Goal: Task Accomplishment & Management: Use online tool/utility

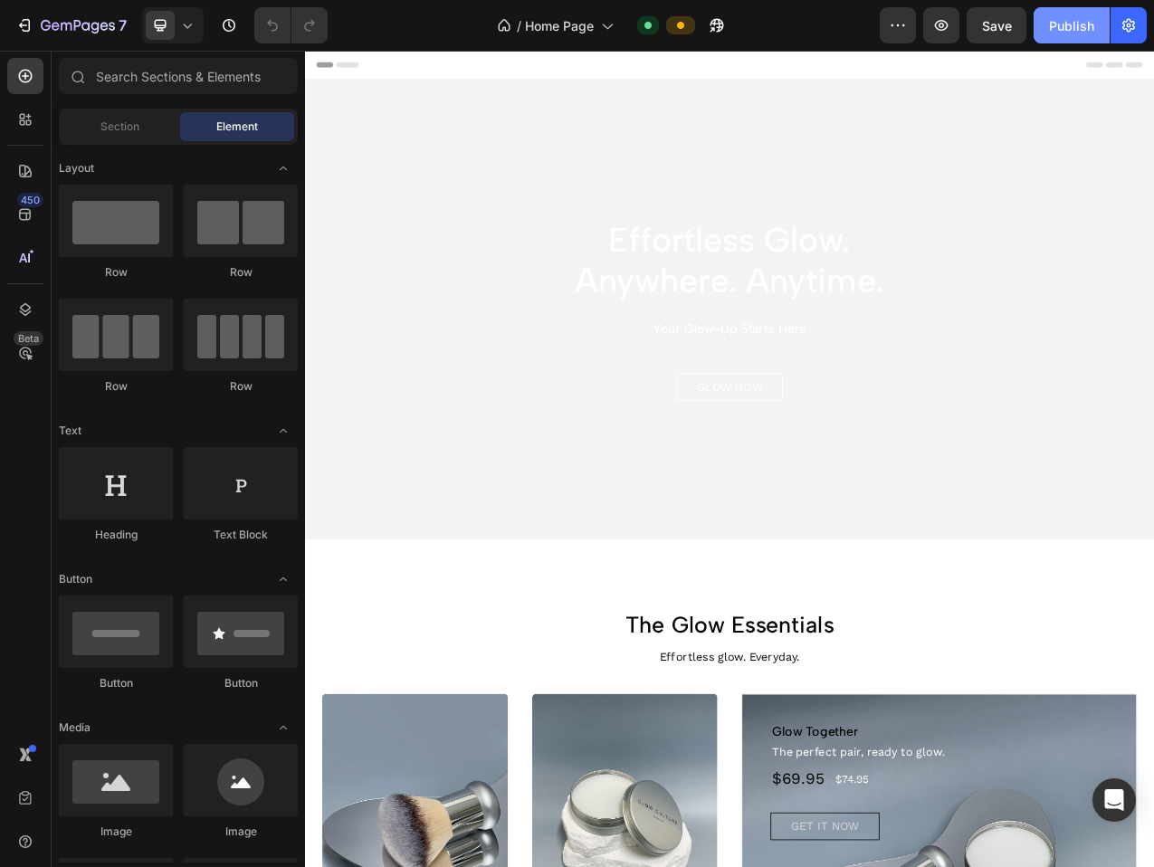
click at [1058, 29] on div "Publish" at bounding box center [1071, 25] width 45 height 19
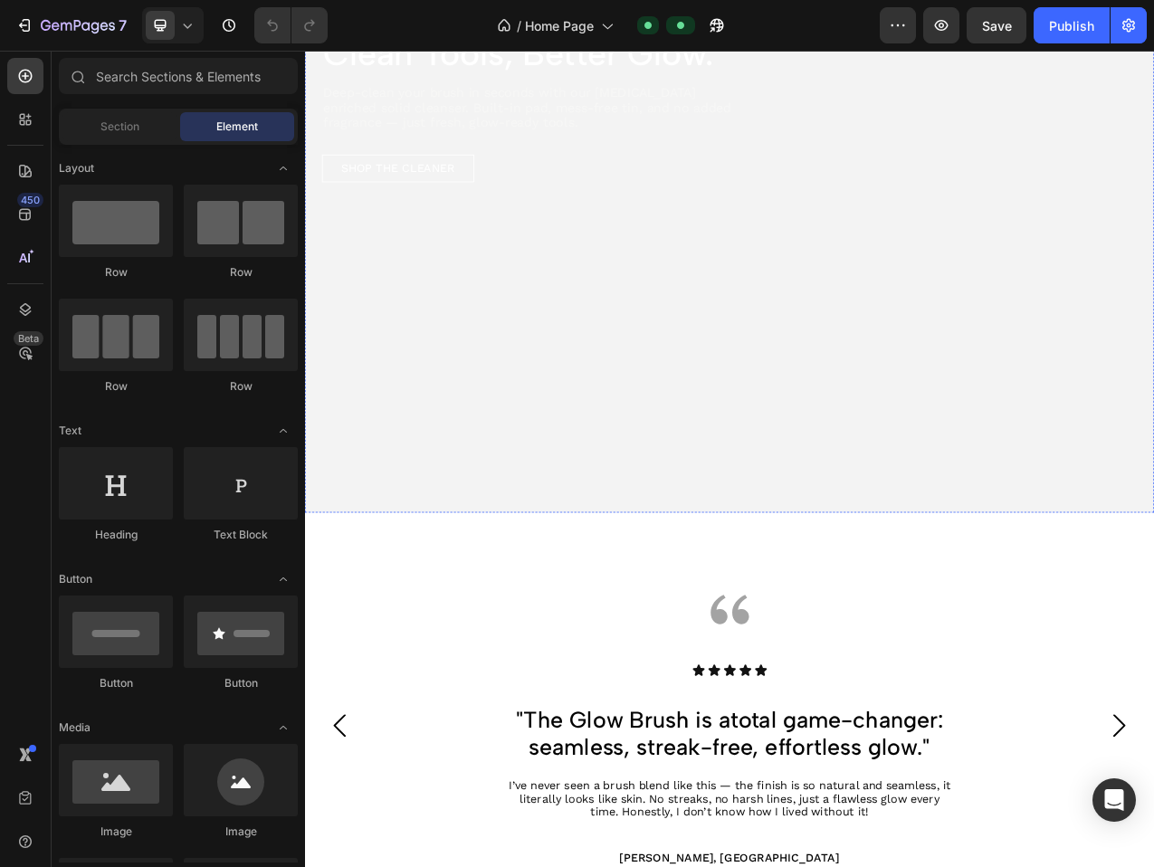
scroll to position [2049, 0]
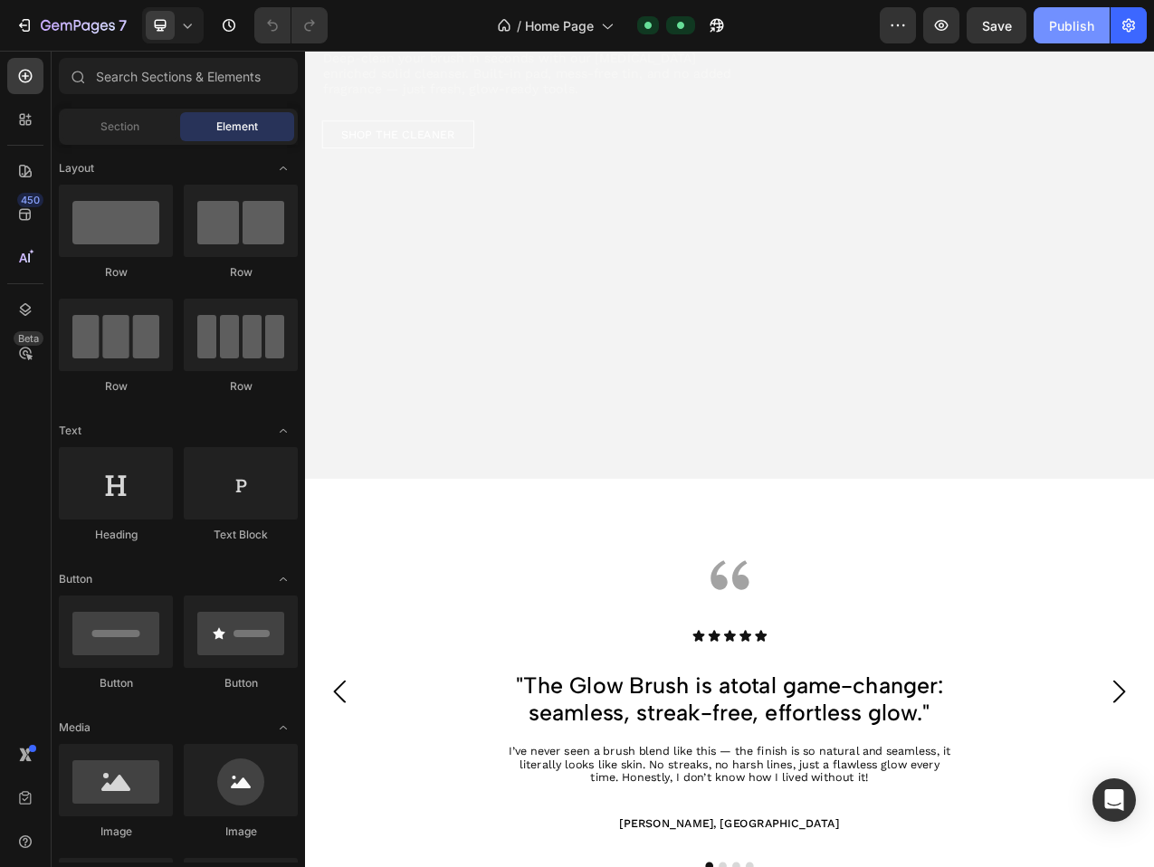
click at [1085, 26] on div "Publish" at bounding box center [1071, 25] width 45 height 19
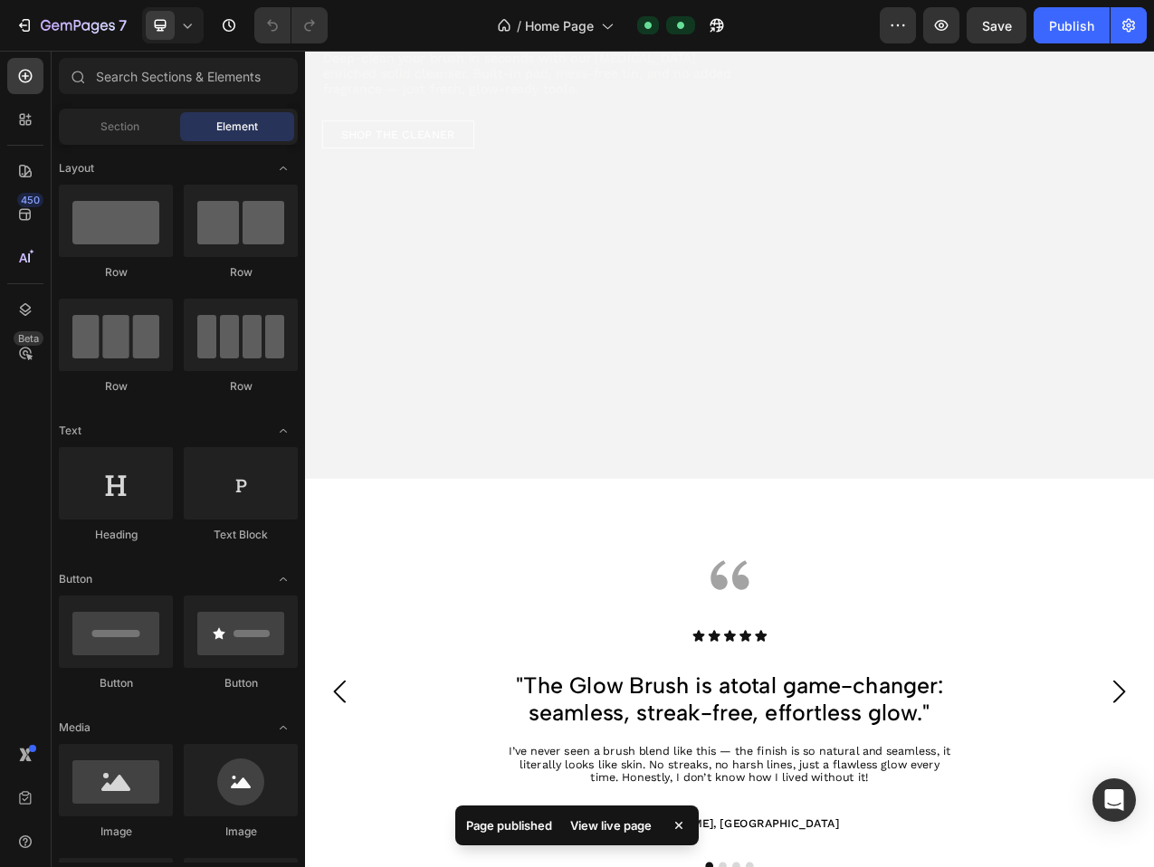
click at [618, 827] on div "View live page" at bounding box center [611, 825] width 103 height 25
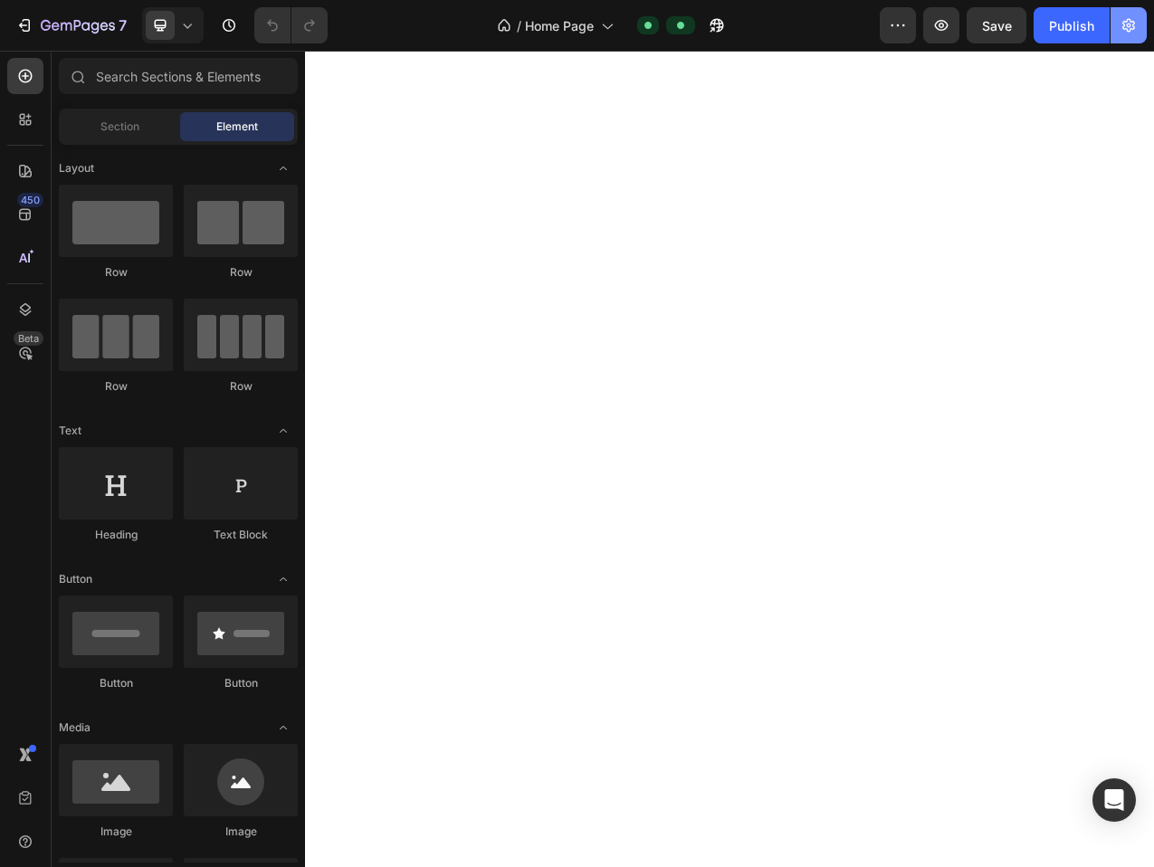
scroll to position [130, 0]
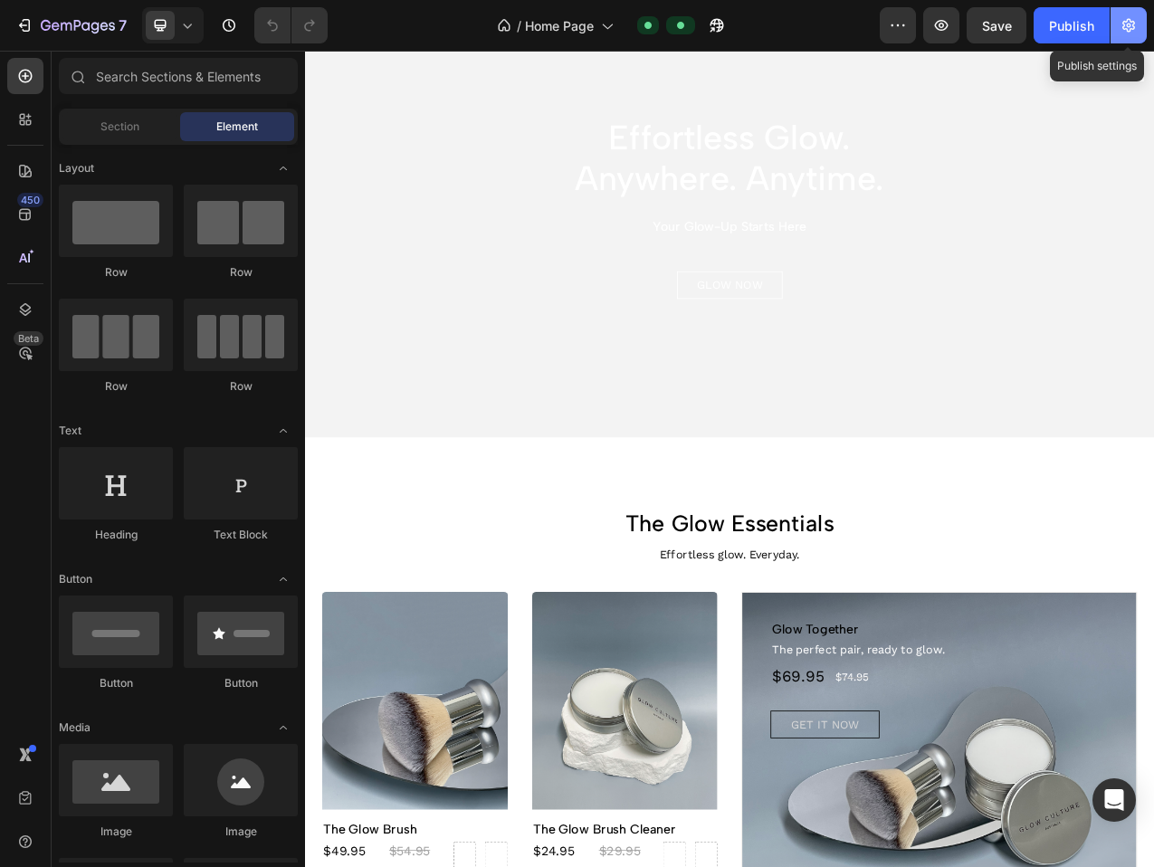
click at [1124, 24] on icon "button" at bounding box center [1129, 26] width 13 height 14
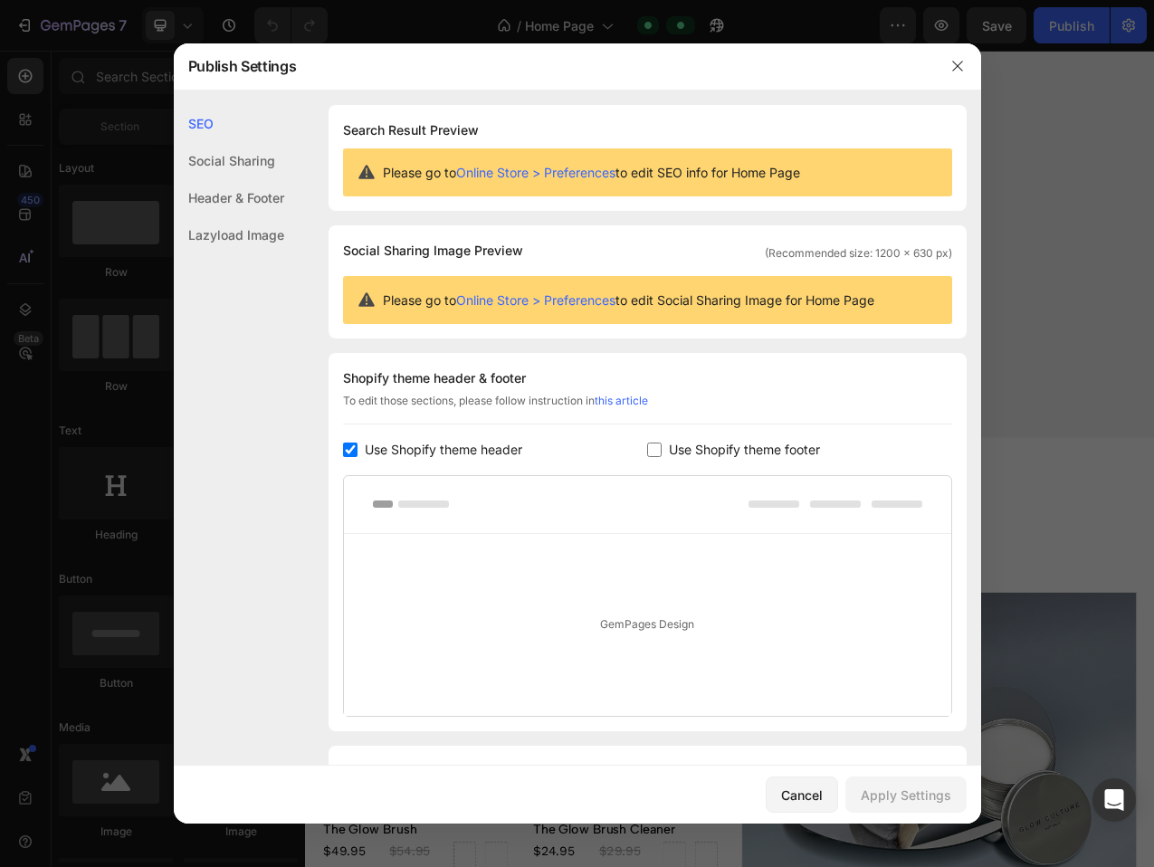
scroll to position [0, 0]
click at [952, 63] on icon "button" at bounding box center [958, 66] width 14 height 14
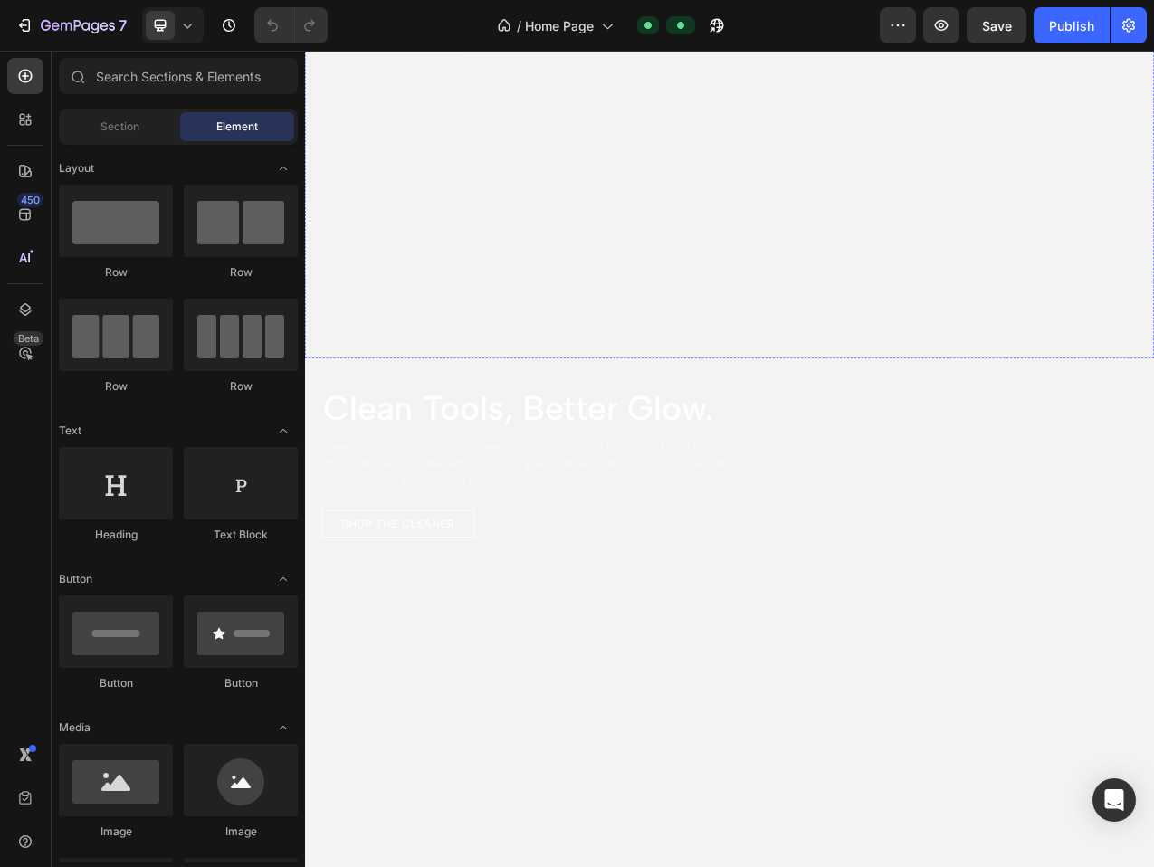
scroll to position [1668, 0]
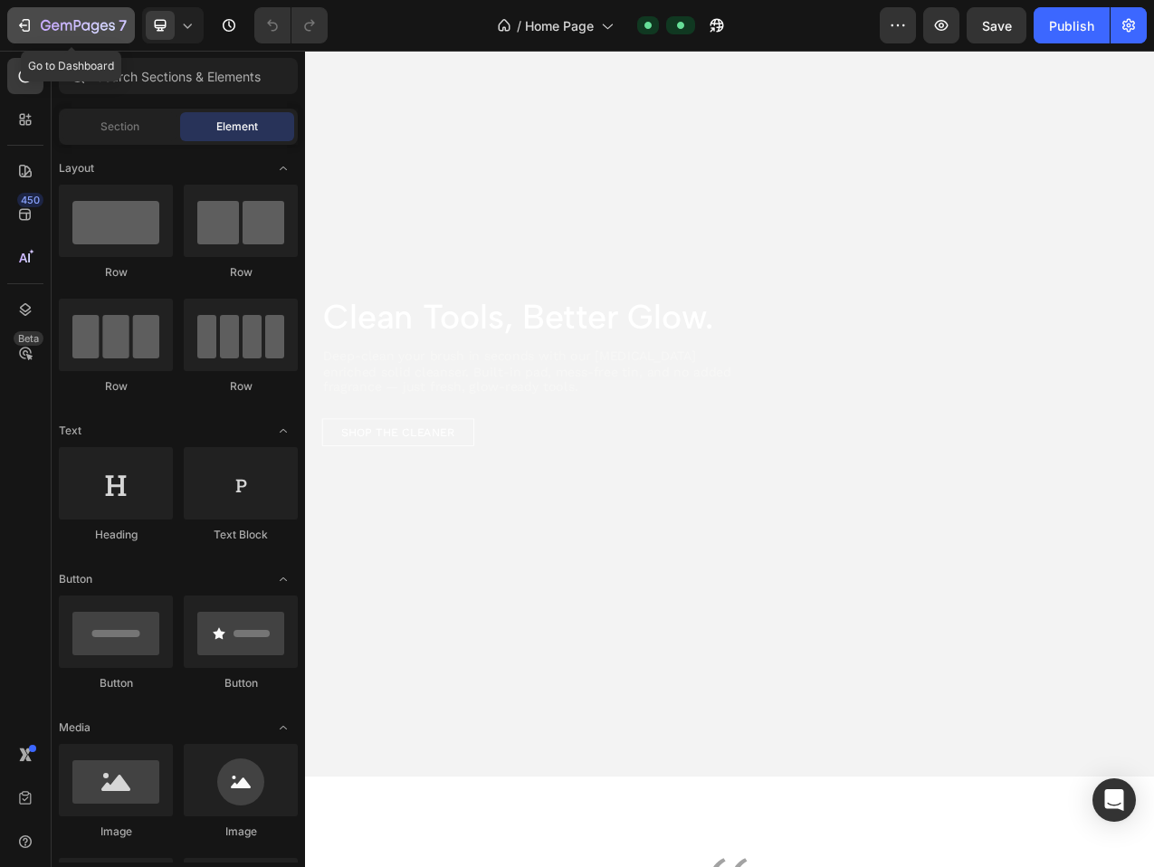
click at [59, 27] on icon "button" at bounding box center [78, 26] width 74 height 15
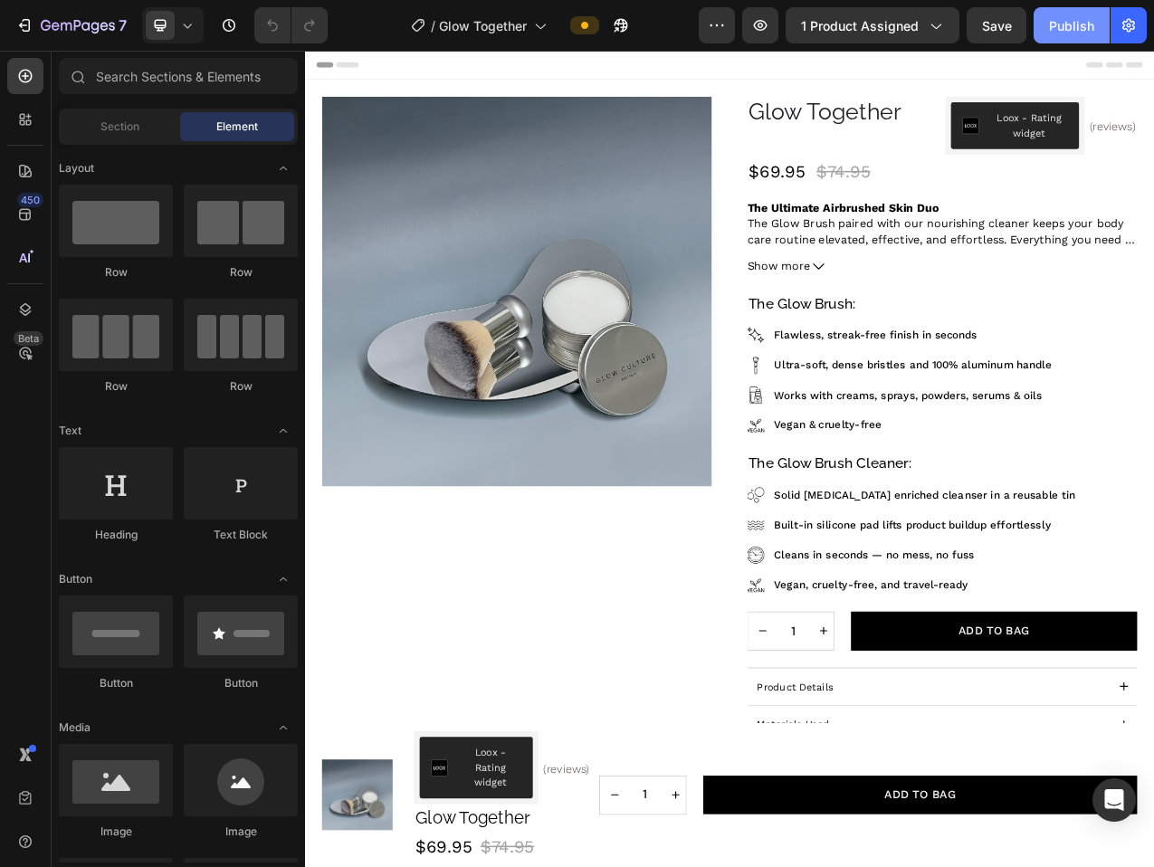
click at [1069, 23] on div "Publish" at bounding box center [1071, 25] width 45 height 19
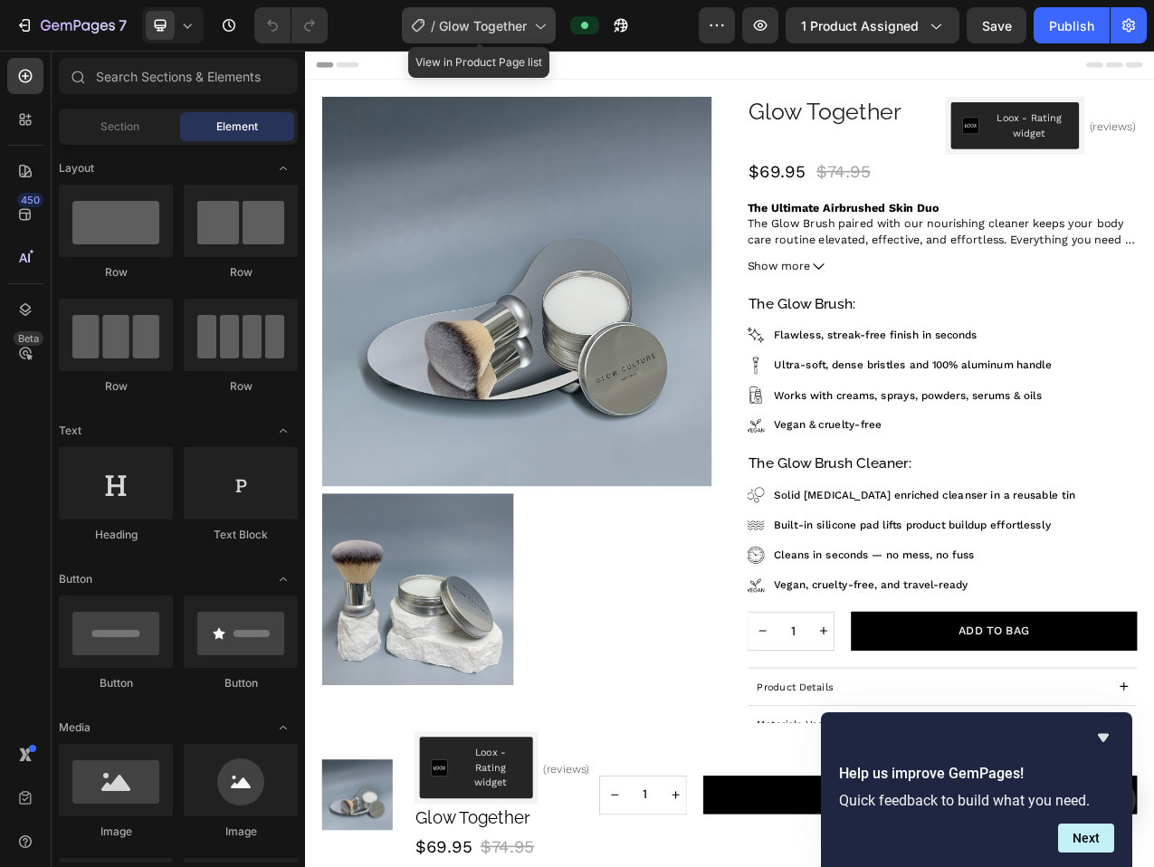
click at [508, 34] on span "Glow Together" at bounding box center [483, 25] width 88 height 19
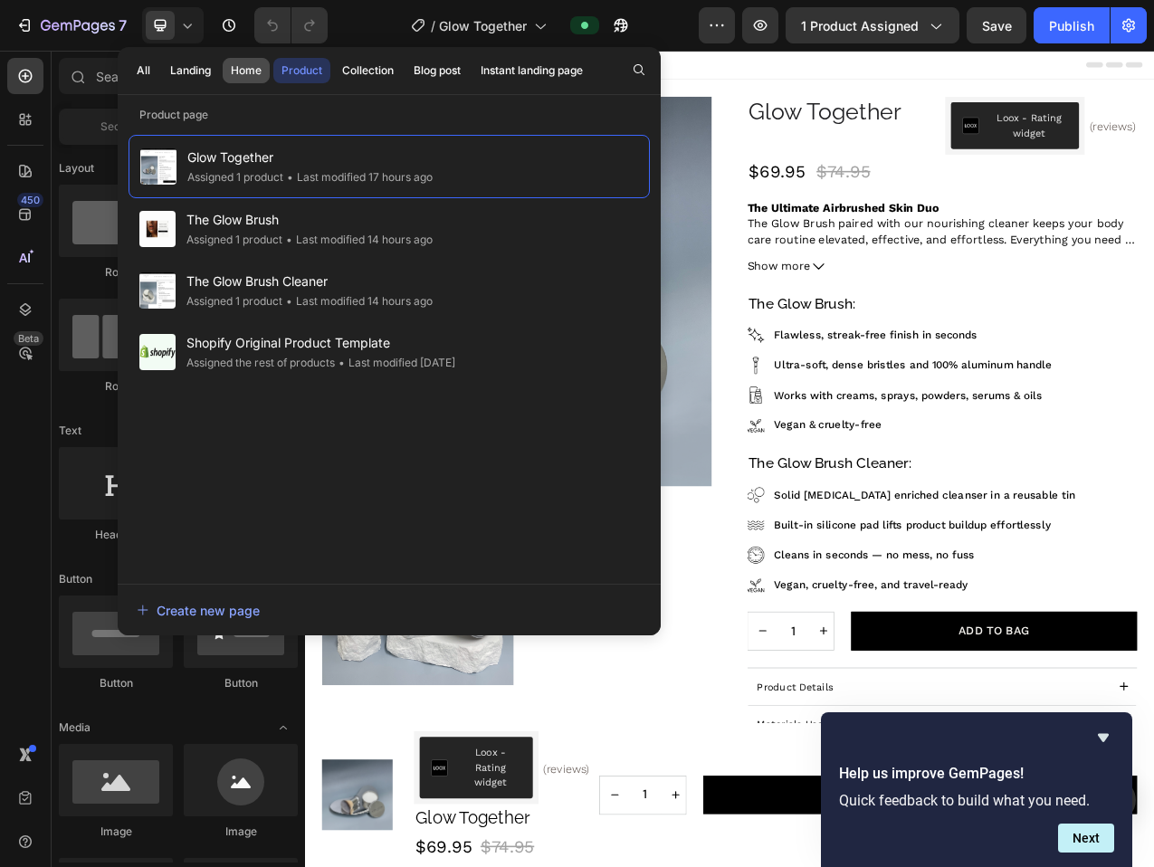
click at [243, 65] on div "Home" at bounding box center [246, 70] width 31 height 16
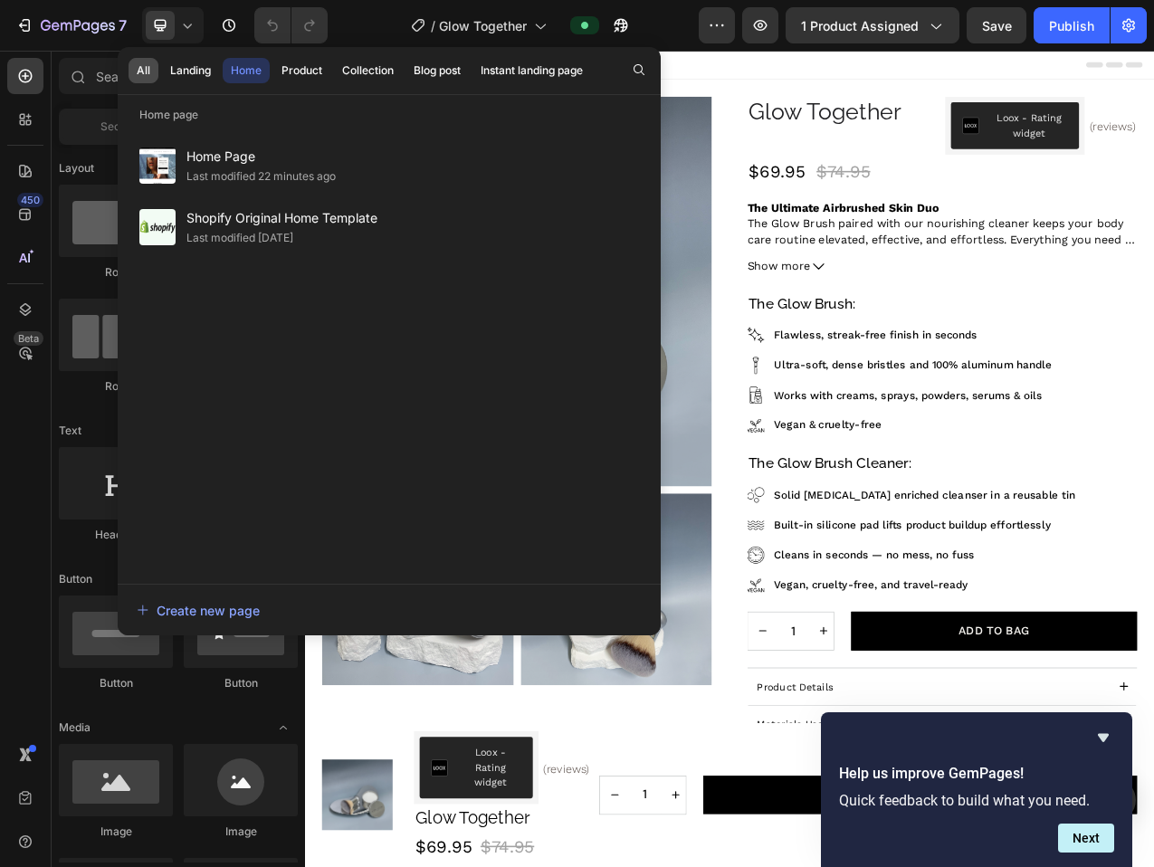
click at [138, 74] on div "All" at bounding box center [144, 70] width 14 height 16
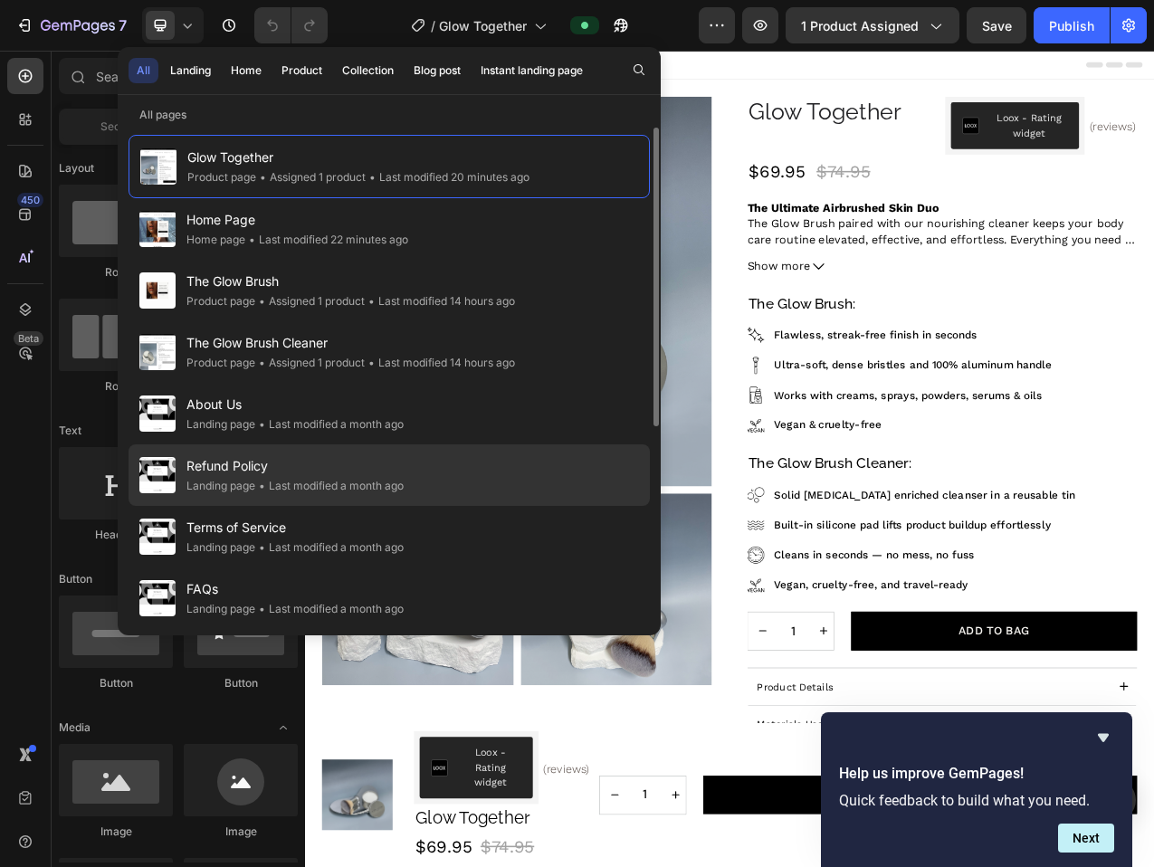
scroll to position [3, 0]
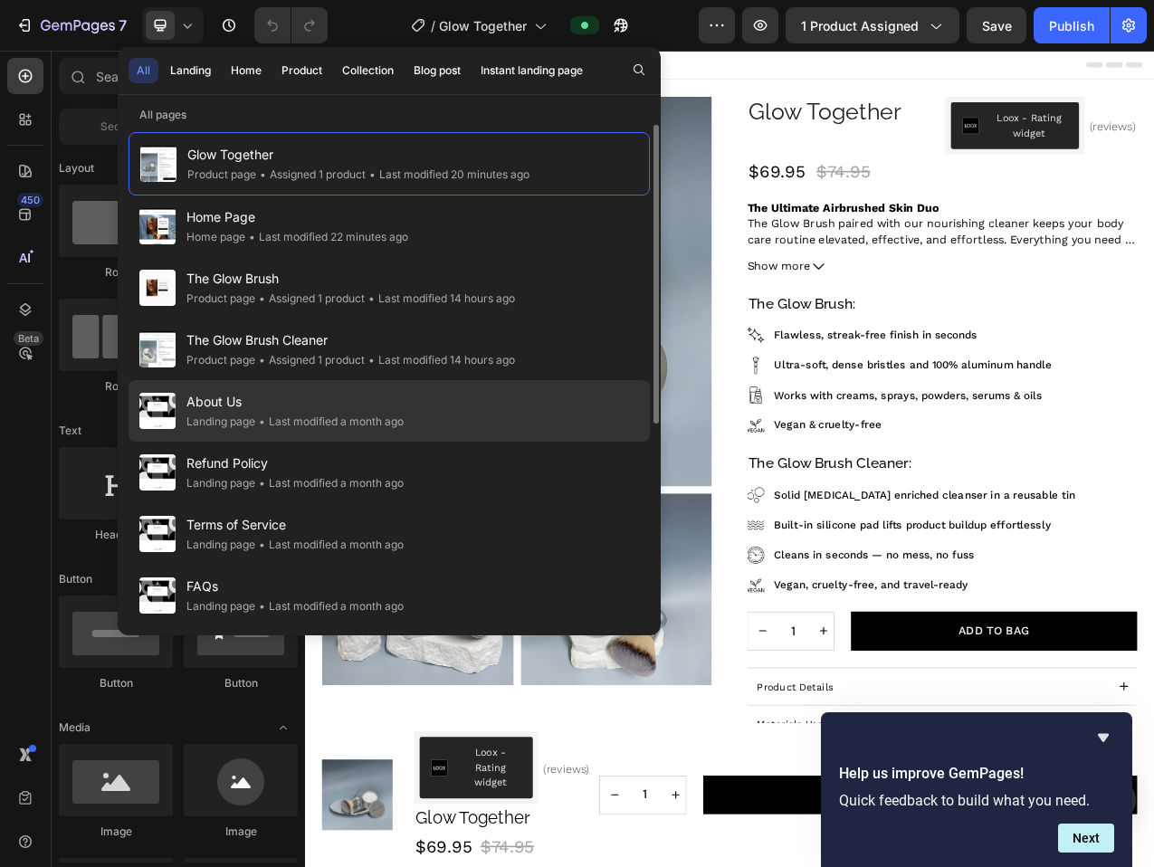
click at [413, 412] on div "About Us Landing page • Last modified a month ago" at bounding box center [390, 411] width 522 height 62
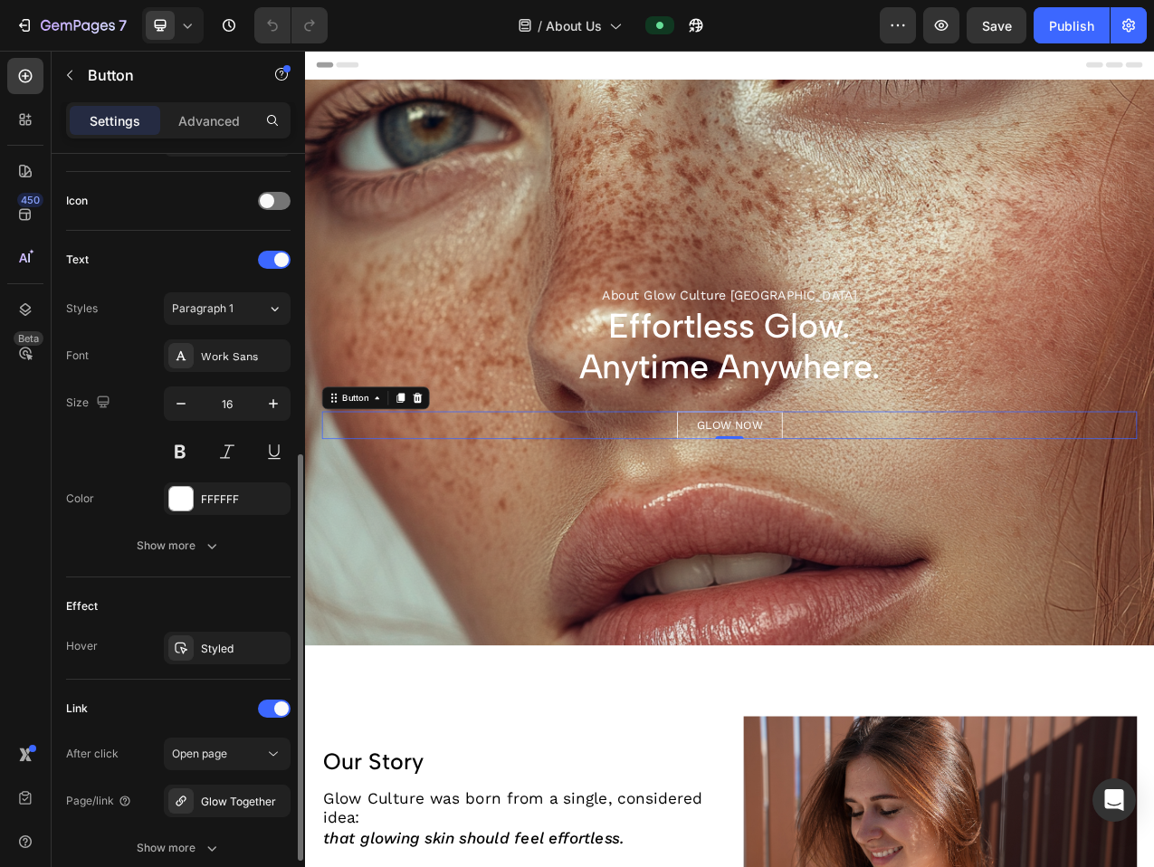
scroll to position [675, 0]
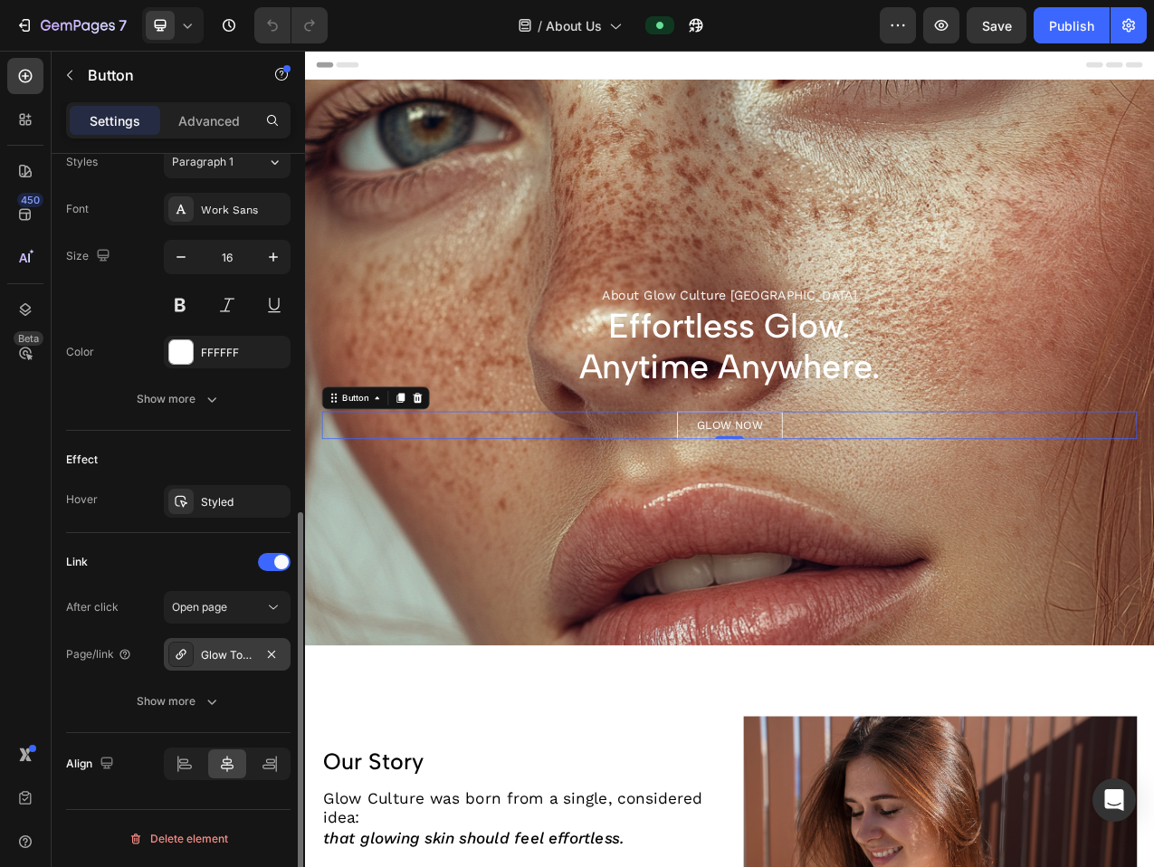
click at [235, 654] on div "Glow Together" at bounding box center [227, 655] width 53 height 16
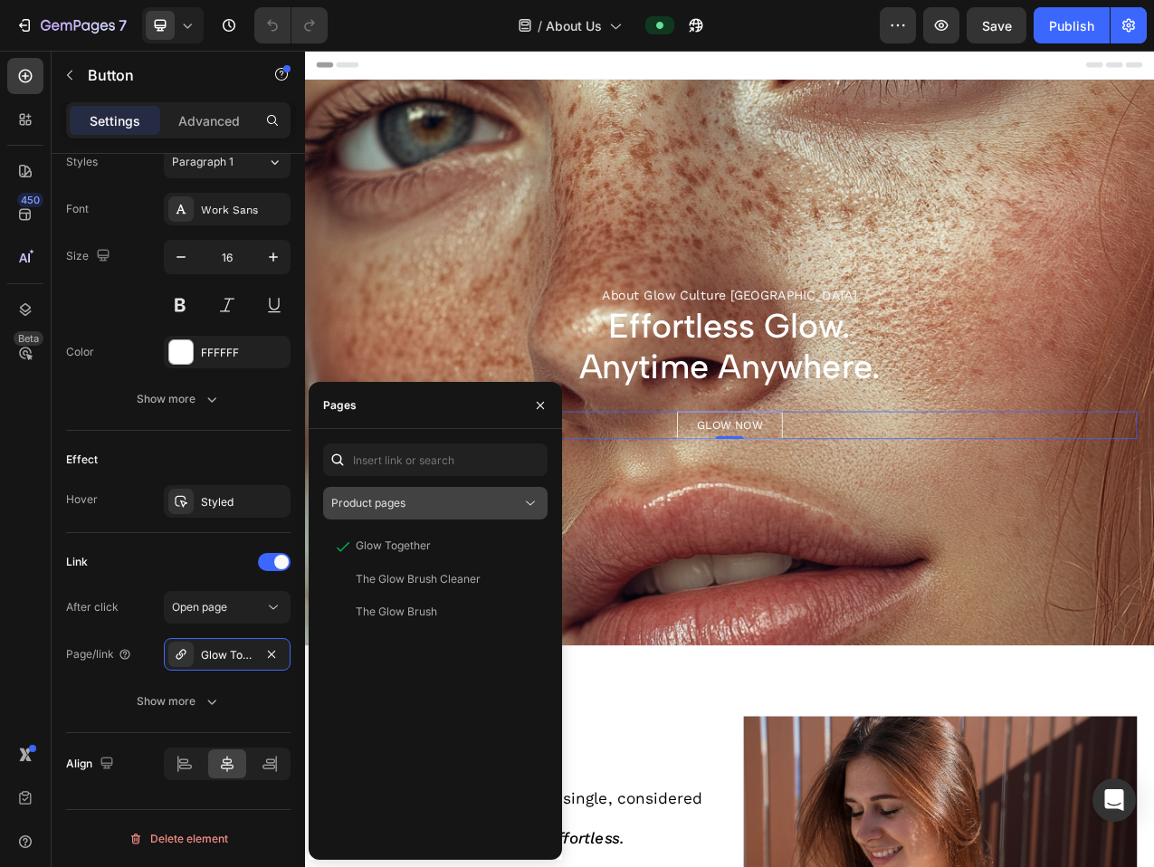
click at [396, 507] on span "Product pages" at bounding box center [368, 503] width 74 height 14
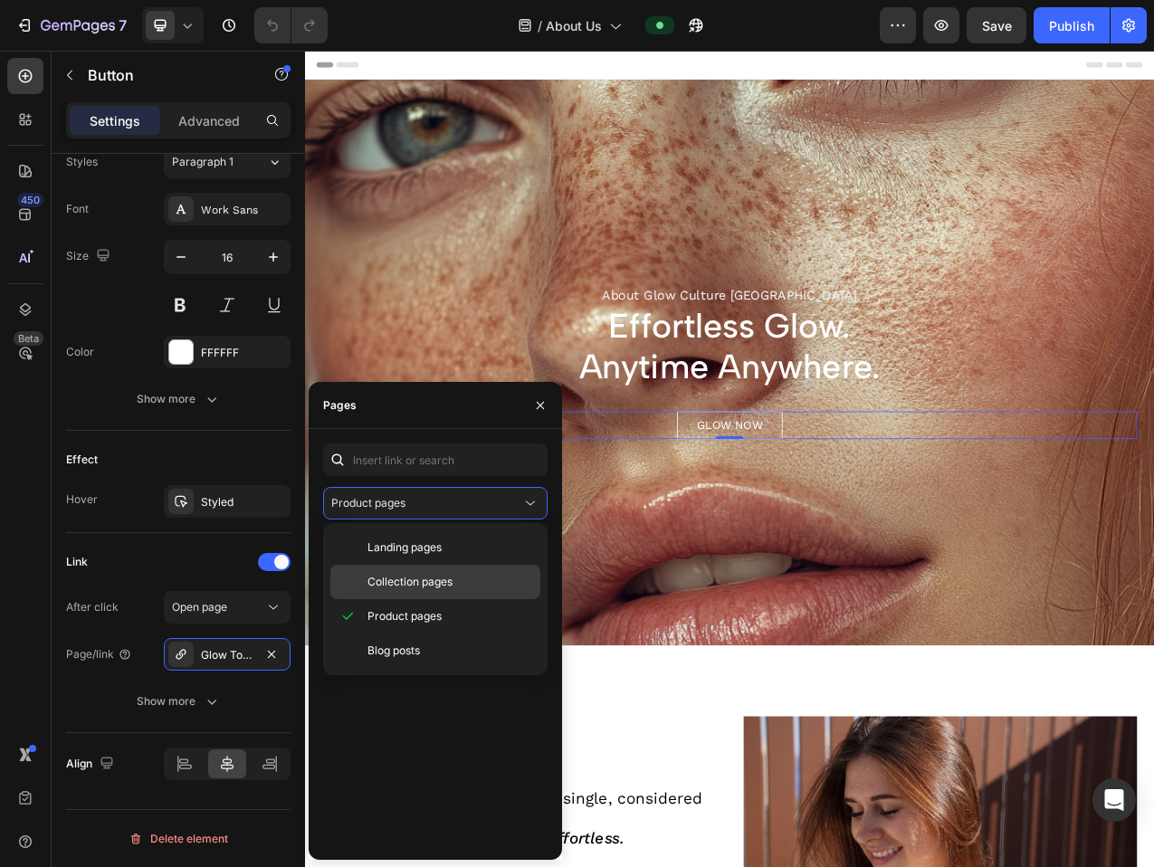
click at [402, 579] on span "Collection pages" at bounding box center [410, 582] width 85 height 16
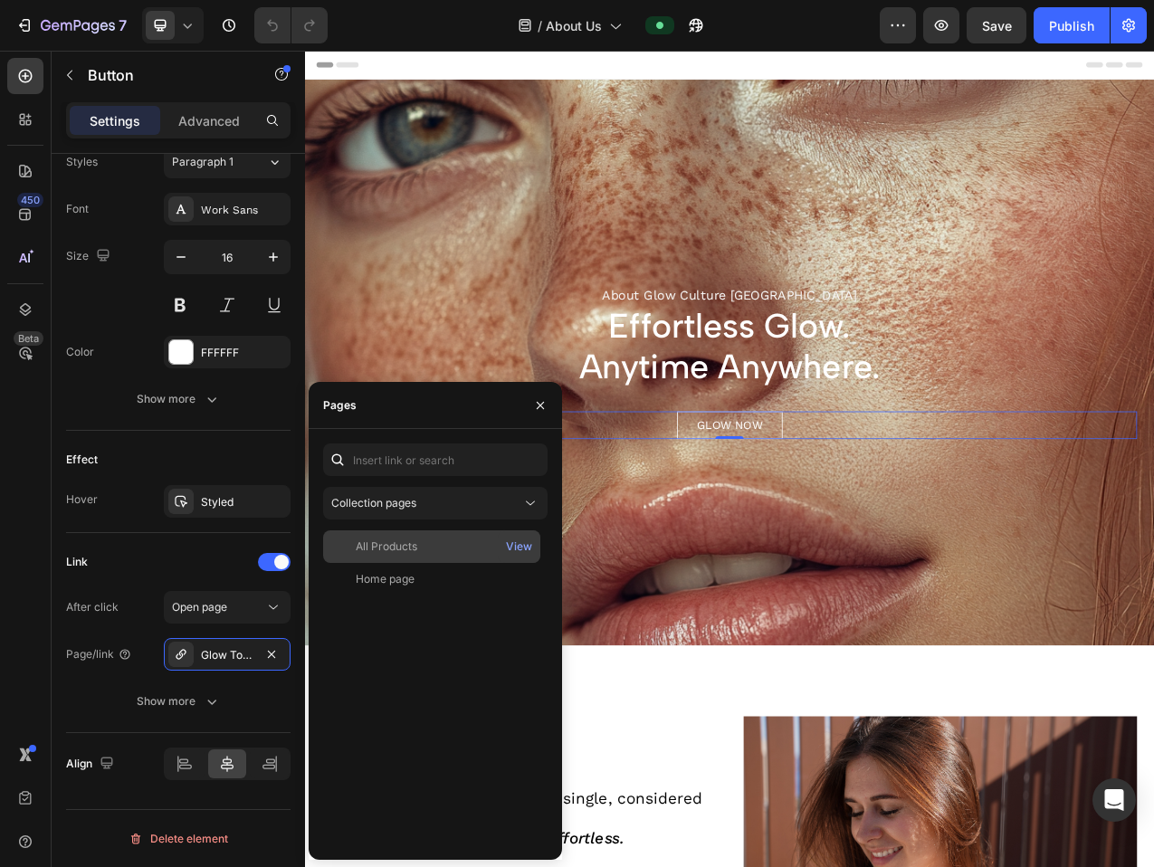
click at [416, 550] on div "All Products" at bounding box center [387, 547] width 62 height 16
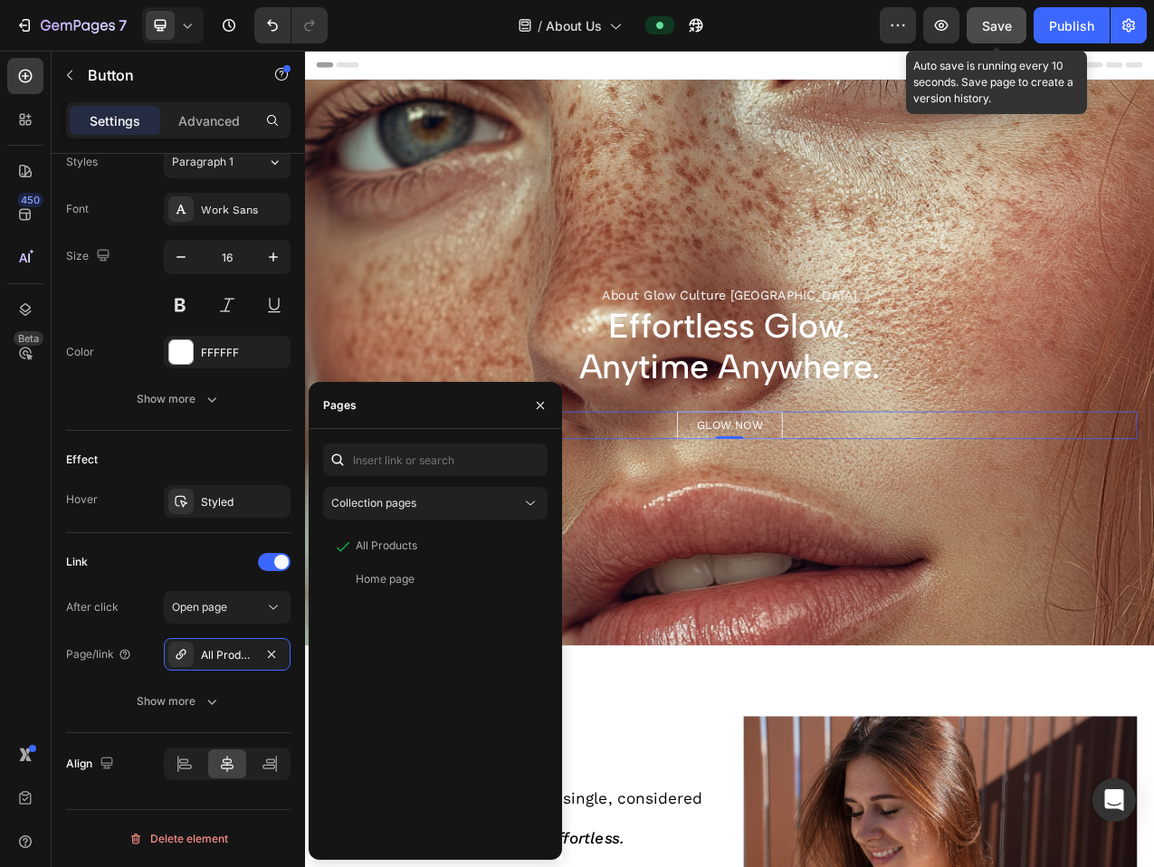
click at [998, 27] on span "Save" at bounding box center [997, 25] width 30 height 15
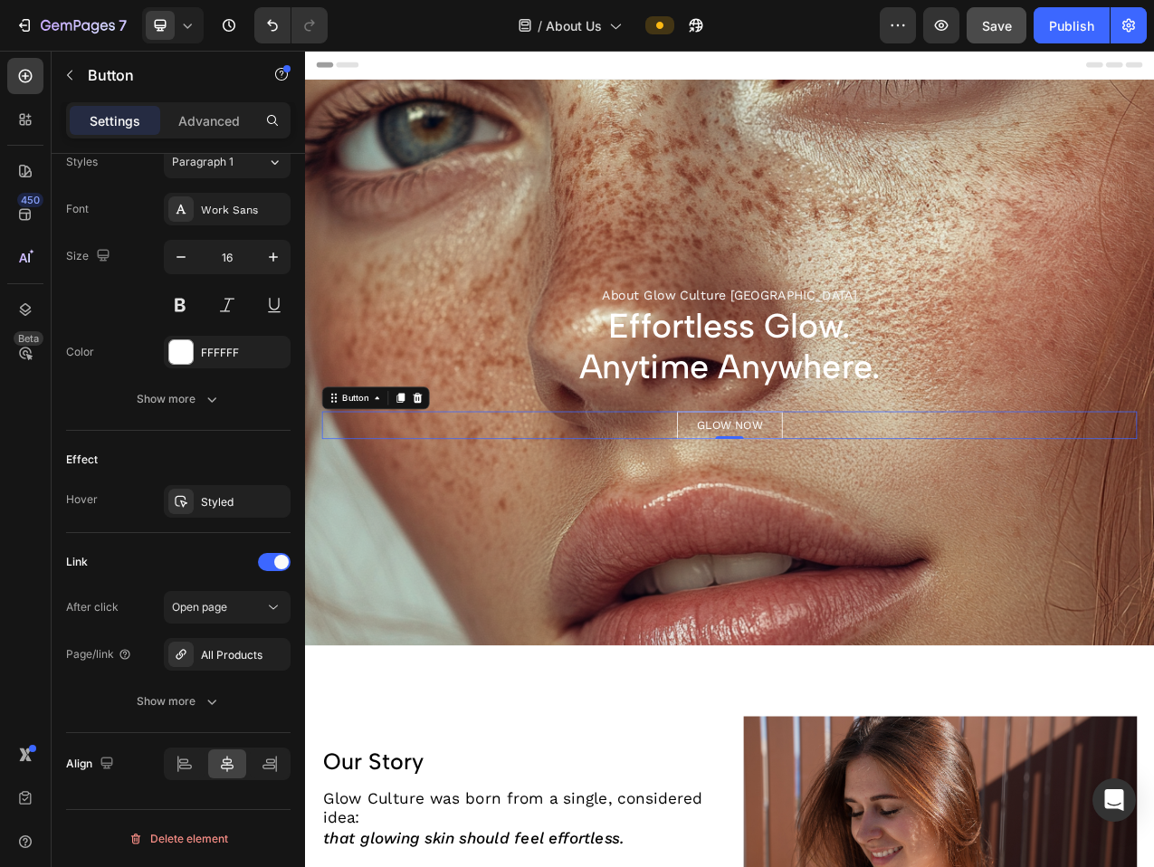
click at [580, 20] on div at bounding box center [577, 14] width 7 height 14
click at [578, 29] on span "About Us" at bounding box center [574, 25] width 56 height 19
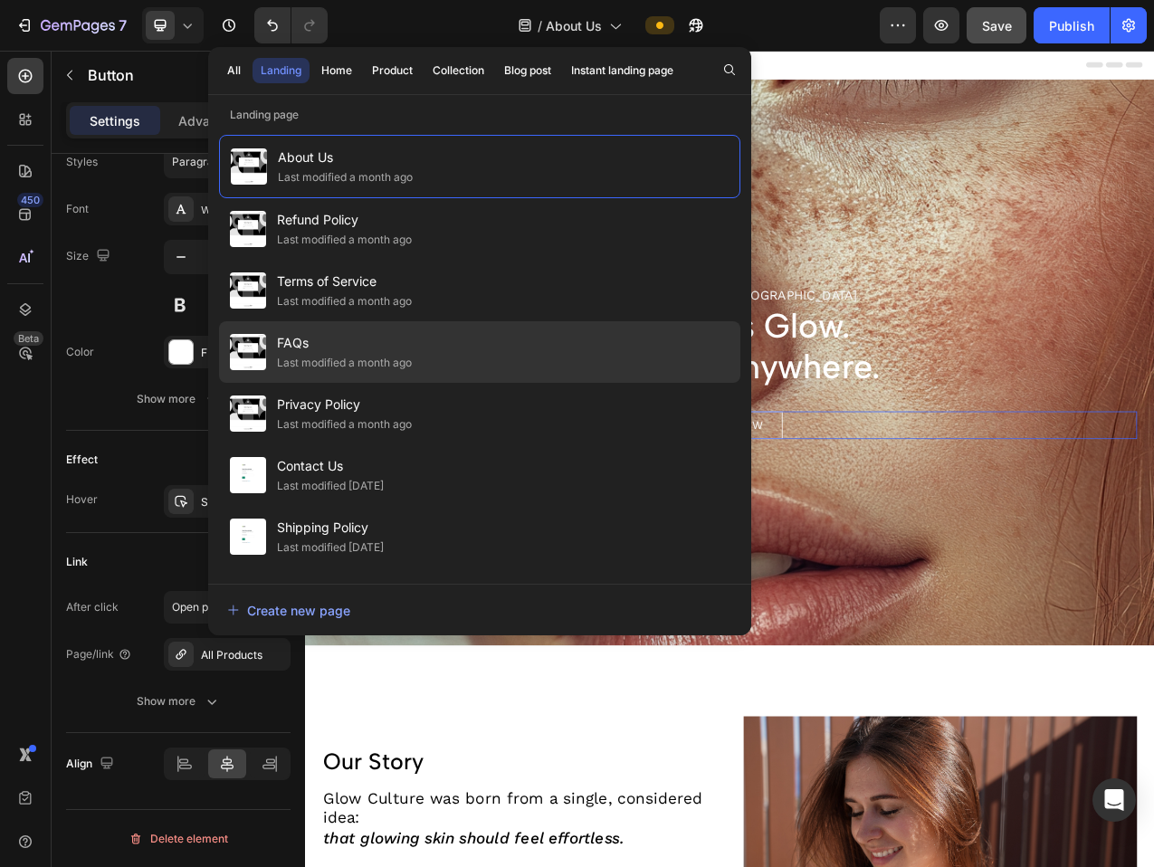
click at [342, 350] on span "FAQs" at bounding box center [344, 343] width 135 height 22
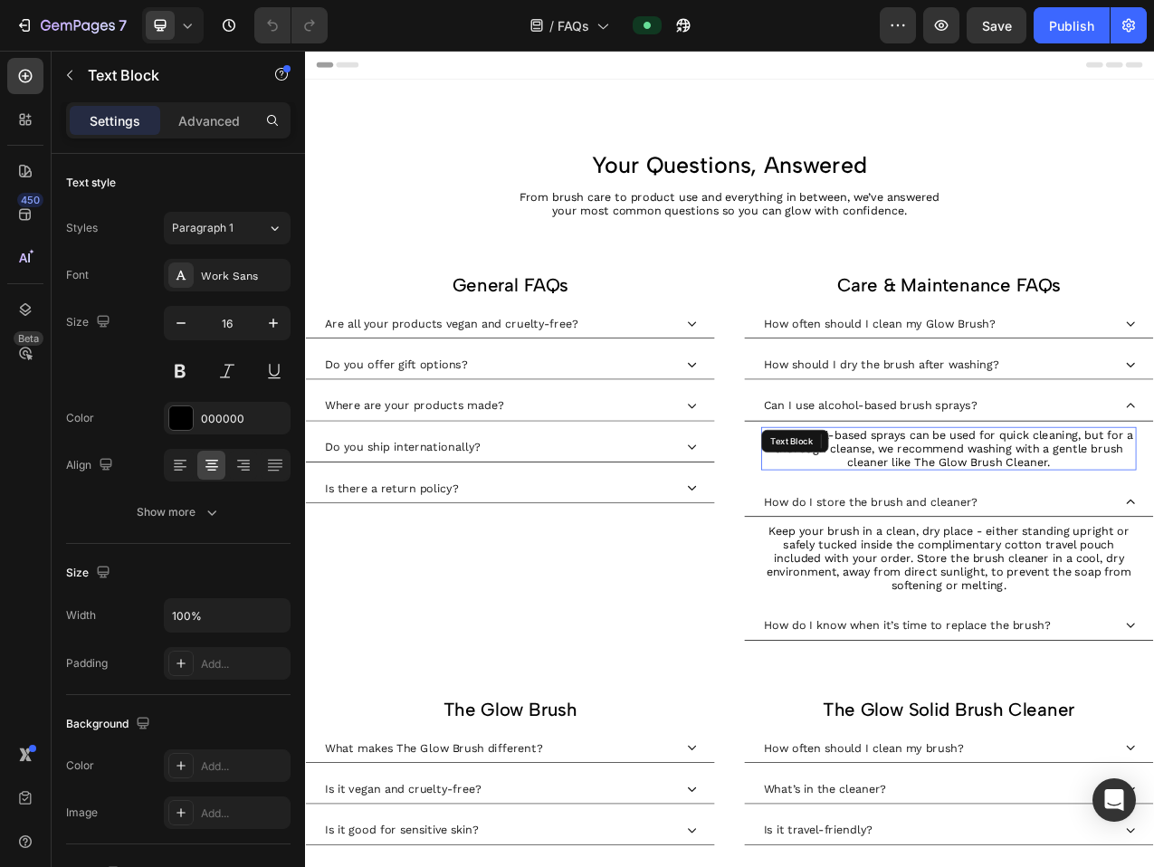
click at [1153, 564] on p "Yes, alcohol-based sprays can be used for quick cleaning, but for a thorough cl…" at bounding box center [1129, 560] width 476 height 53
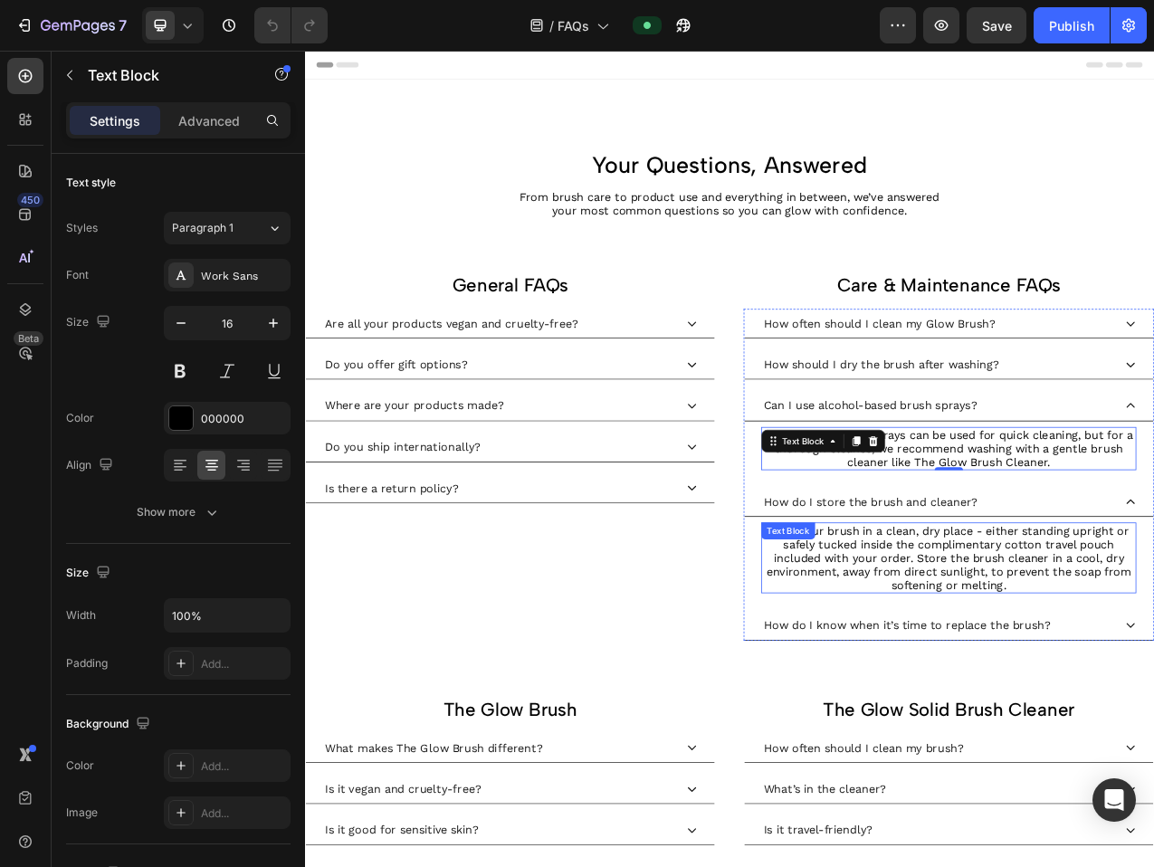
click at [1153, 699] on span "Keep your brush in a clean, dry place - either standing upright or safely tucke…" at bounding box center [1128, 699] width 467 height 87
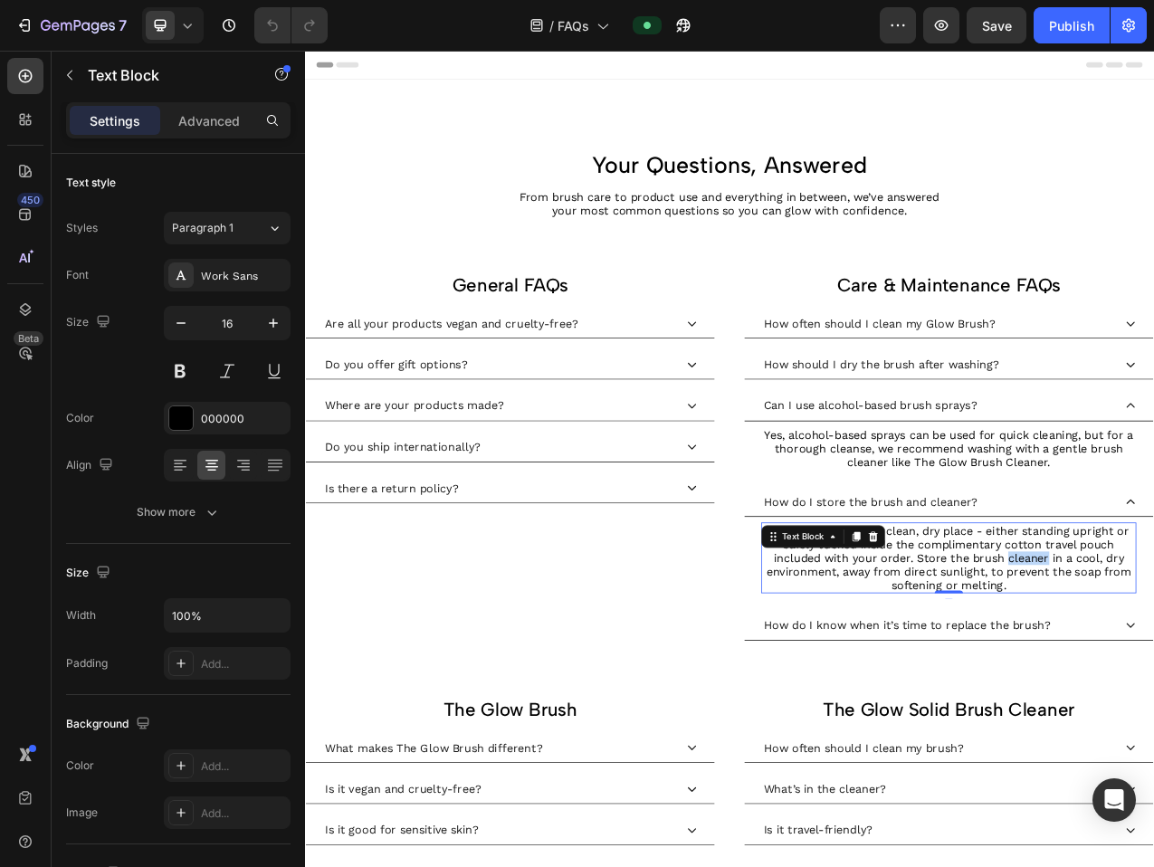
click at [1153, 699] on span "Keep your brush in a clean, dry place - either standing upright or safely tucke…" at bounding box center [1128, 699] width 467 height 87
click at [1153, 732] on p "Keep your brush in a clean, dry place - either standing upright or safely tucke…" at bounding box center [1129, 699] width 476 height 87
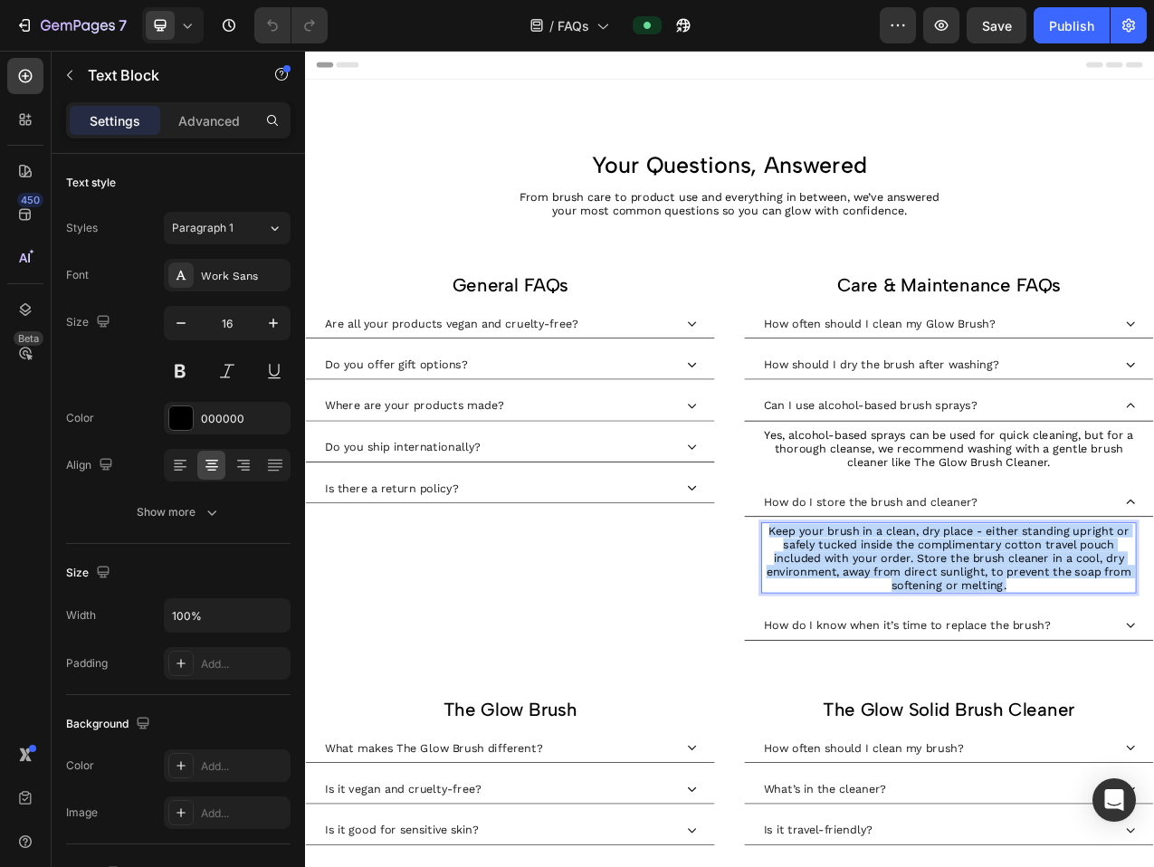
drag, startPoint x: 1234, startPoint y: 733, endPoint x: 897, endPoint y: 662, distance: 344.3
click at [897, 662] on p "Keep your brush in a clean, dry place - either standing upright or safely tucke…" at bounding box center [1129, 699] width 476 height 87
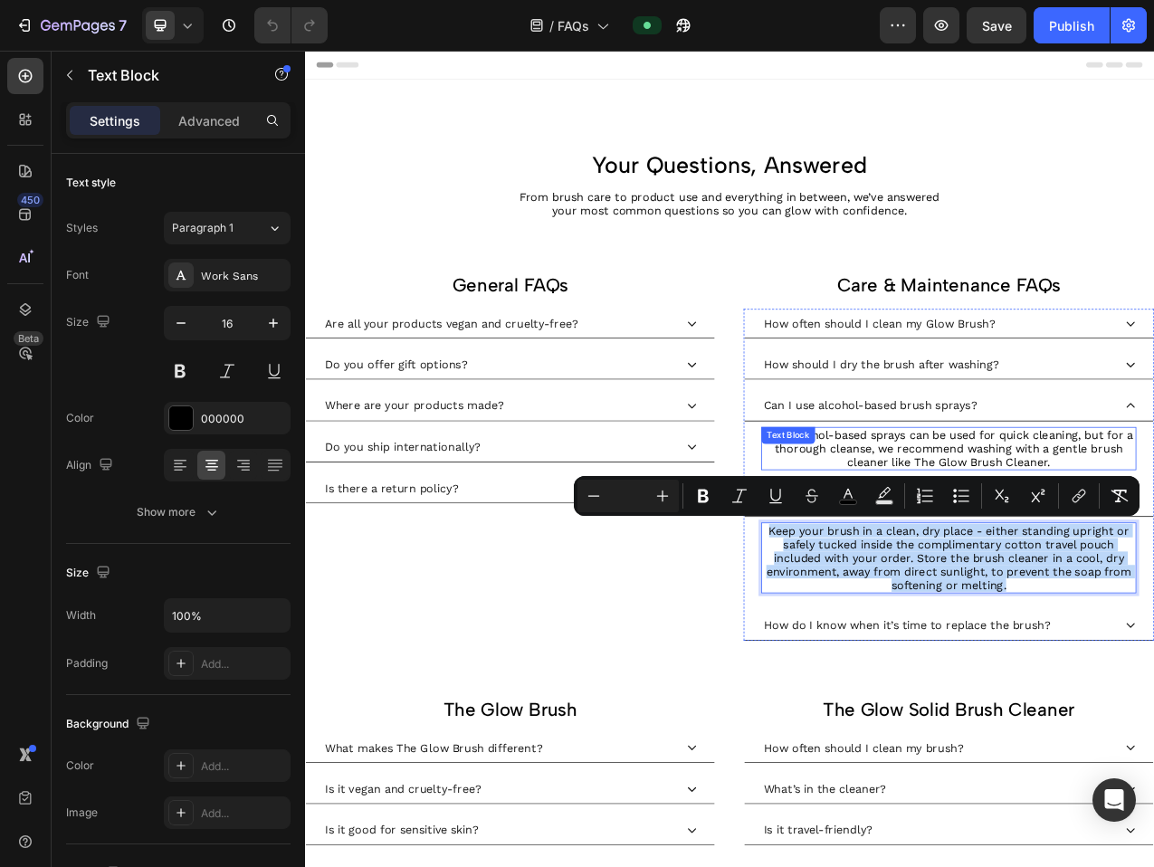
click at [1098, 560] on p "Yes, alcohol-based sprays can be used for quick cleaning, but for a thorough cl…" at bounding box center [1129, 560] width 476 height 53
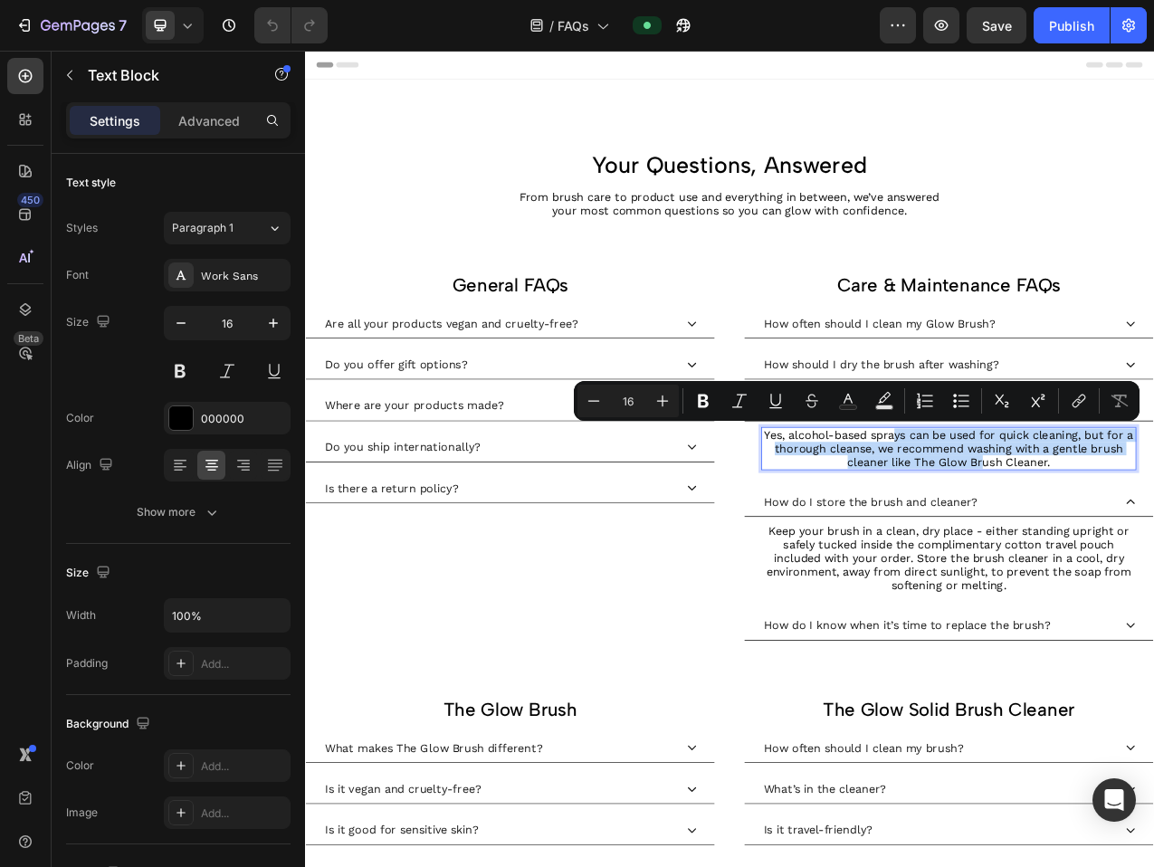
drag, startPoint x: 1173, startPoint y: 570, endPoint x: 1060, endPoint y: 544, distance: 115.3
click at [1060, 544] on p "Yes, alcohol-based sprays can be used for quick cleaning, but for a thorough cl…" at bounding box center [1129, 560] width 476 height 53
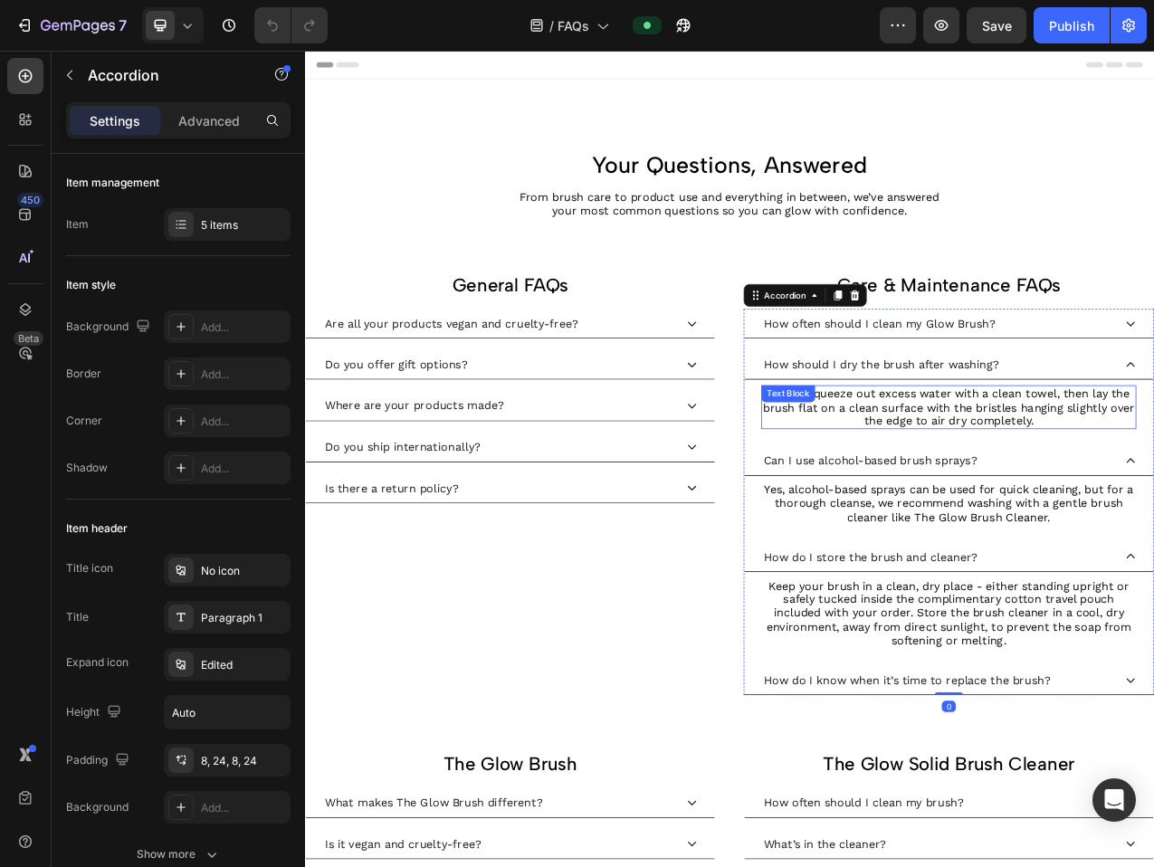
click at [1153, 523] on p "Gently squeeze out excess water with a clean towel, then lay the brush flat on …" at bounding box center [1129, 507] width 476 height 53
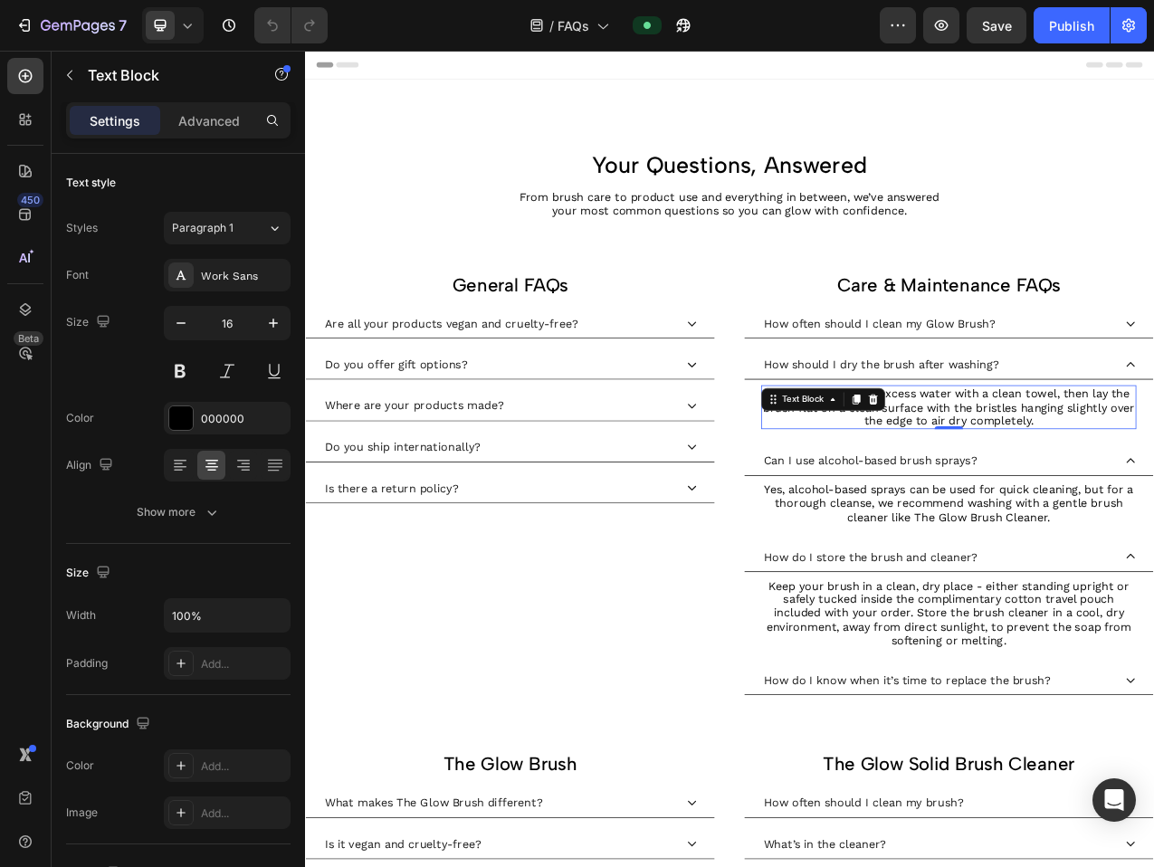
click at [1153, 523] on p "Gently squeeze out excess water with a clean towel, then lay the brush flat on …" at bounding box center [1129, 507] width 476 height 53
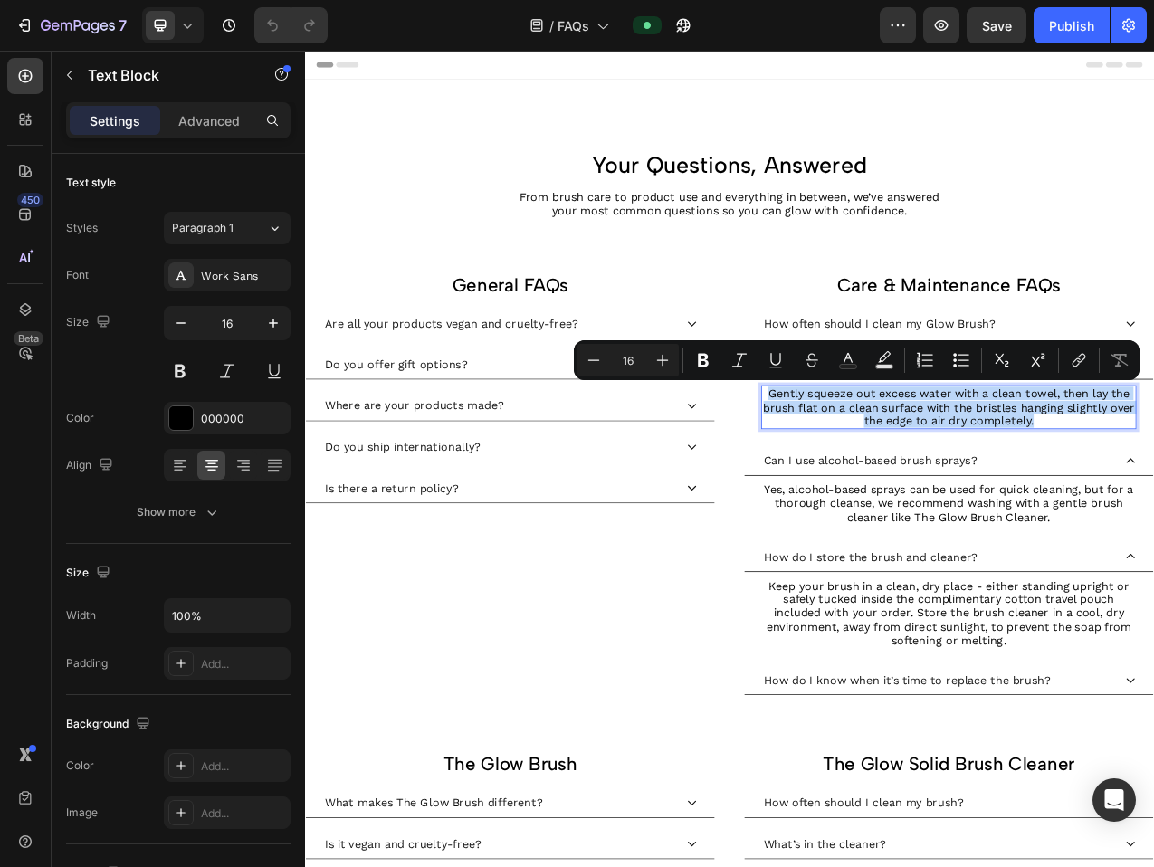
drag, startPoint x: 1266, startPoint y: 526, endPoint x: 1086, endPoint y: 479, distance: 186.2
click at [1086, 479] on div "Gently squeeze out excess water with a clean towel, then lay the brush flat on …" at bounding box center [1129, 507] width 480 height 56
click at [1076, 24] on div "Publish" at bounding box center [1071, 25] width 45 height 19
